Goal: Navigation & Orientation: Find specific page/section

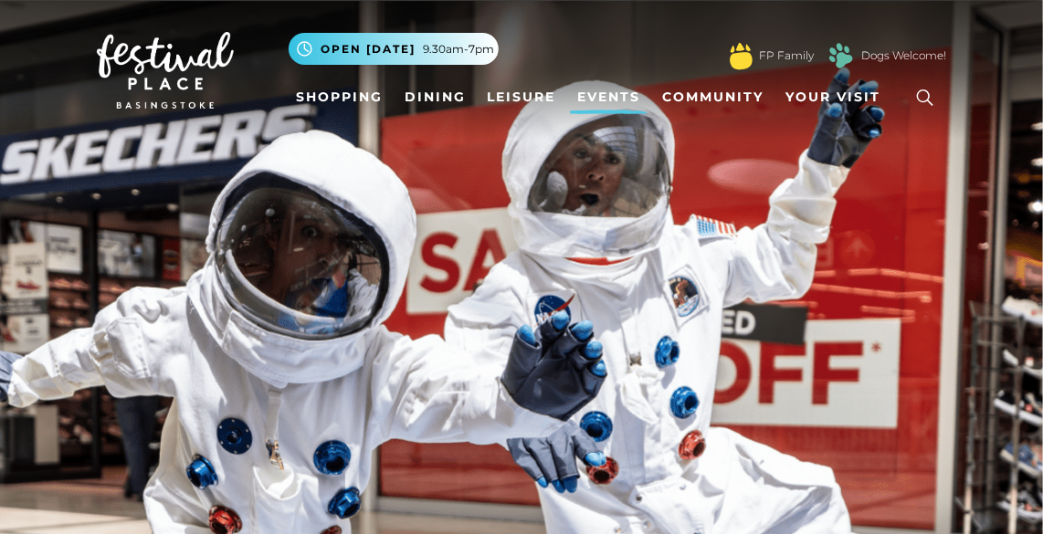
click at [609, 97] on link "Events" at bounding box center [609, 97] width 78 height 34
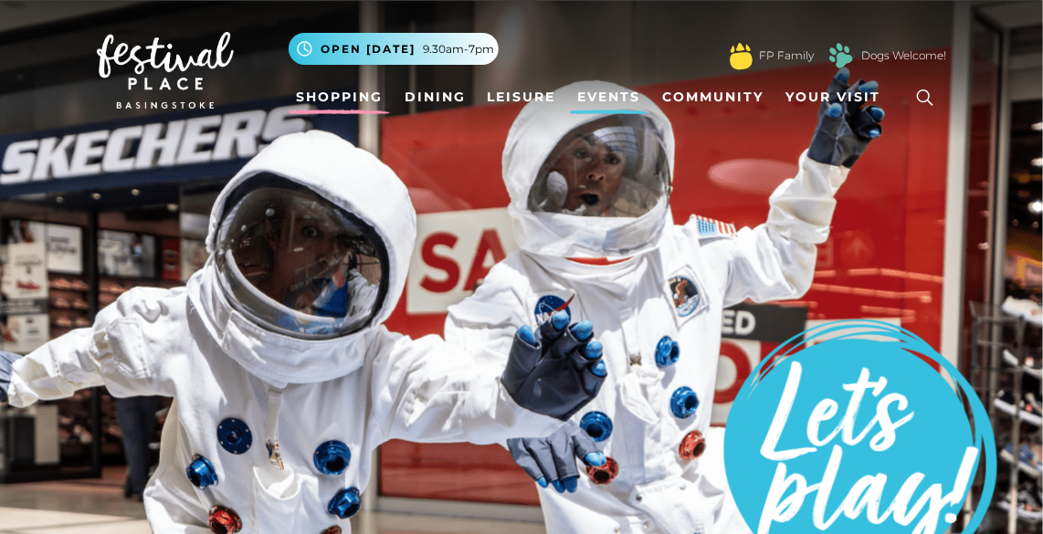
click at [350, 100] on link "Shopping" at bounding box center [338, 97] width 101 height 34
